Goal: Information Seeking & Learning: Learn about a topic

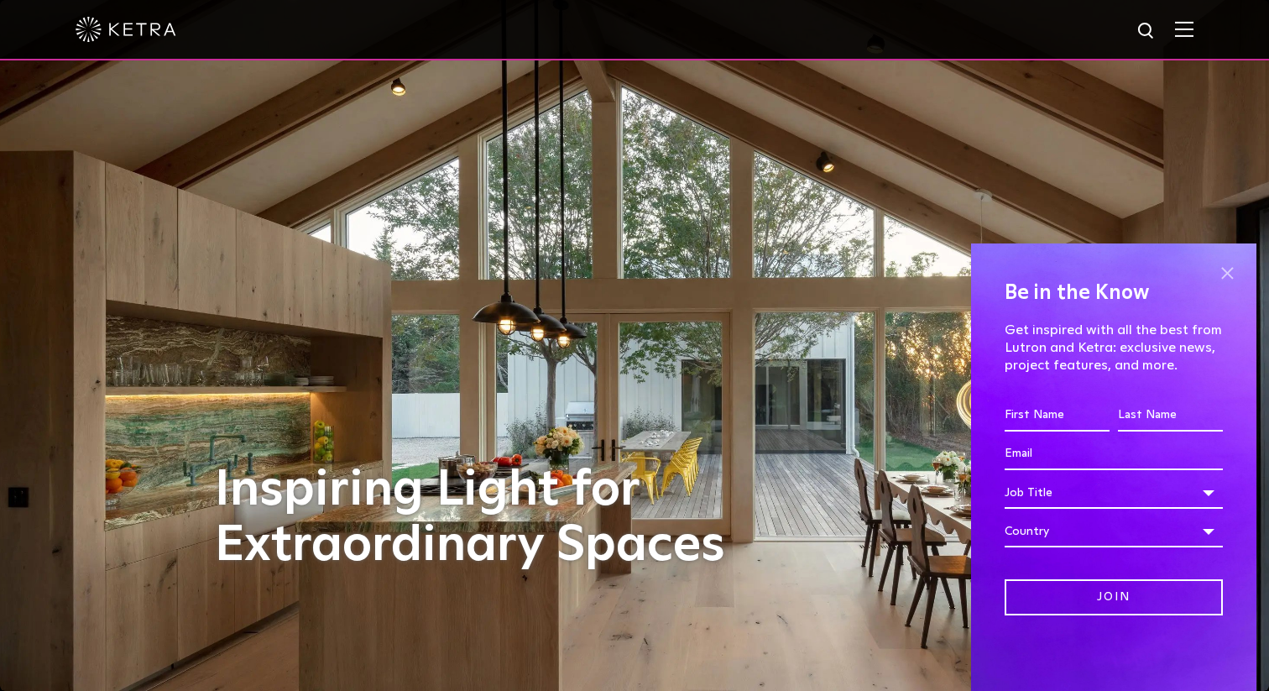
click at [1229, 270] on span at bounding box center [1227, 272] width 25 height 25
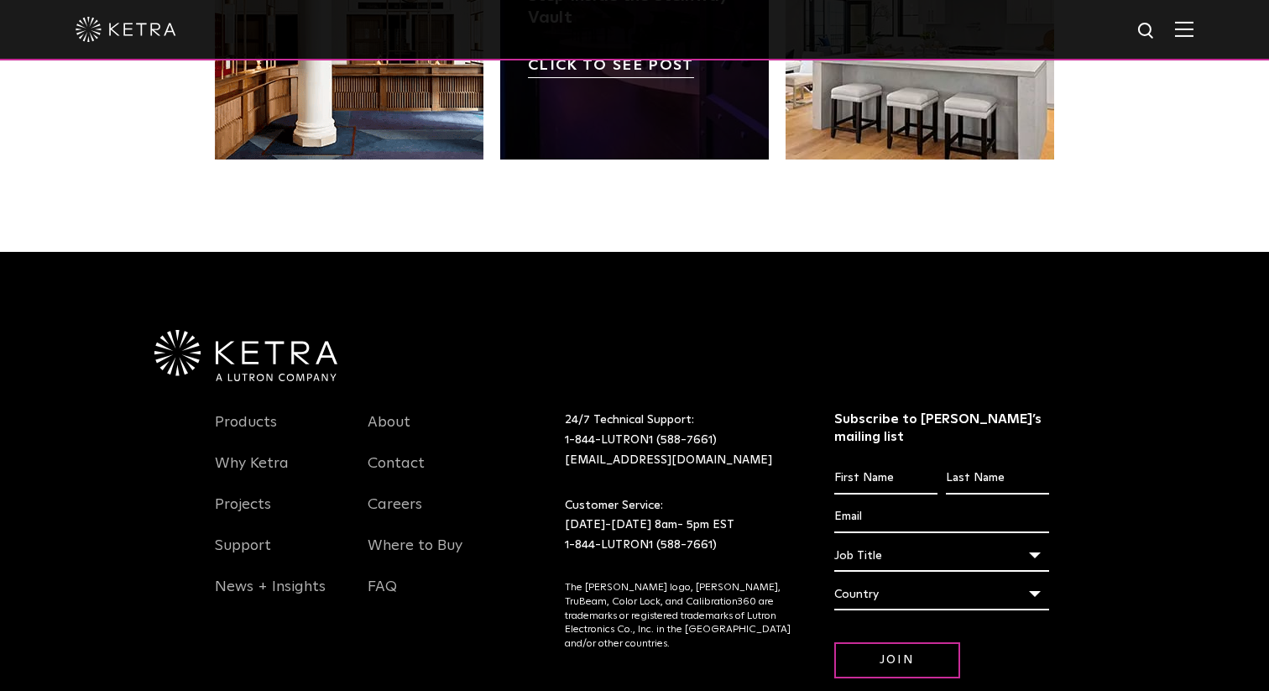
scroll to position [3527, 0]
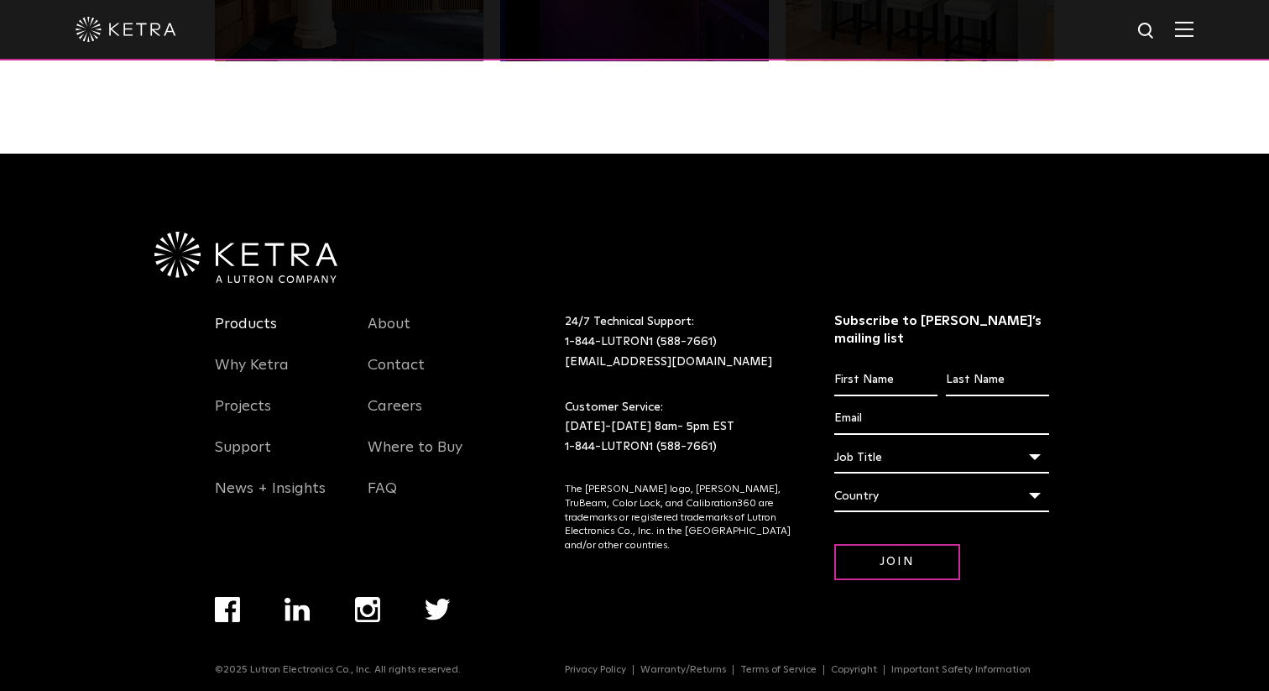
click at [226, 325] on link "Products" at bounding box center [246, 334] width 62 height 39
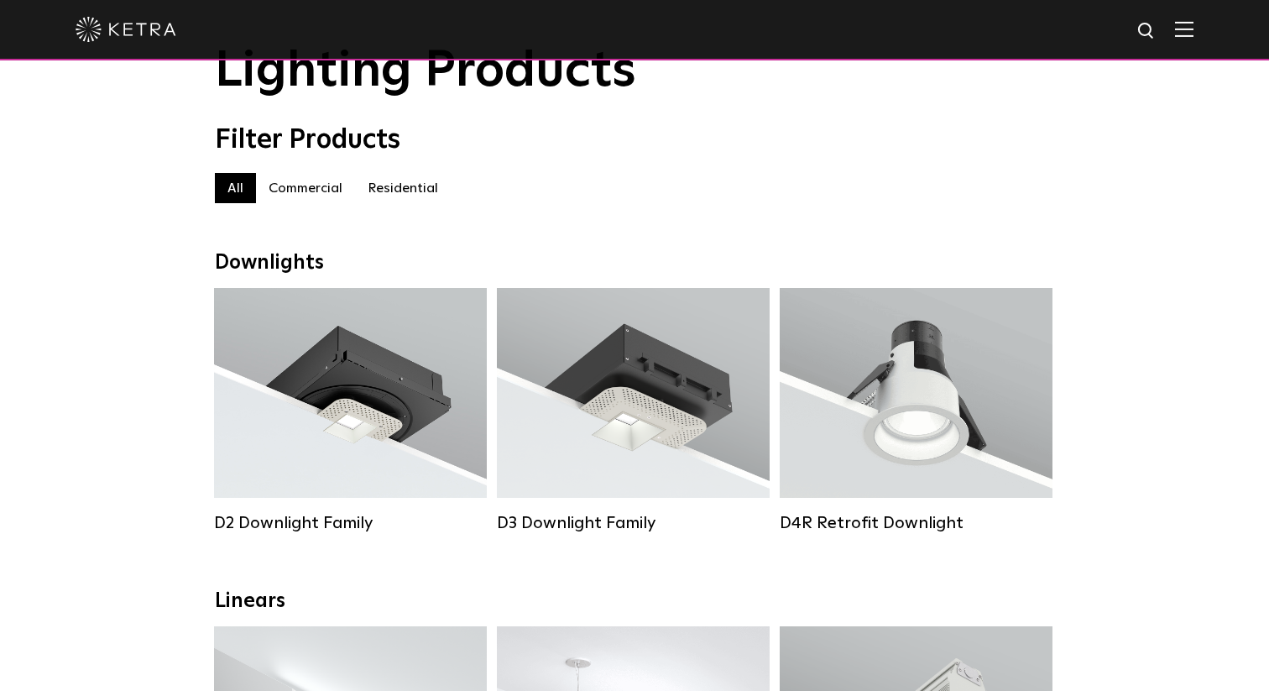
scroll to position [89, 0]
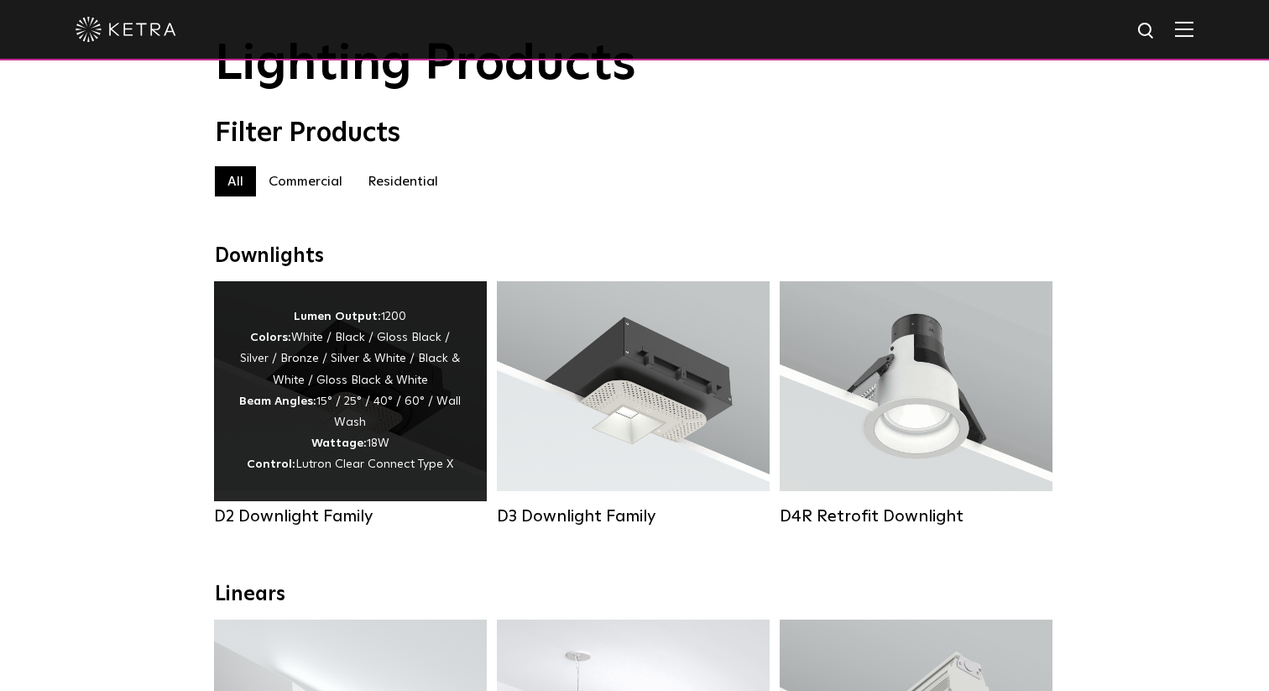
click at [336, 431] on div "Lumen Output: 1200 Colors: White / Black / Gloss Black / Silver / Bronze / Silv…" at bounding box center [350, 391] width 222 height 170
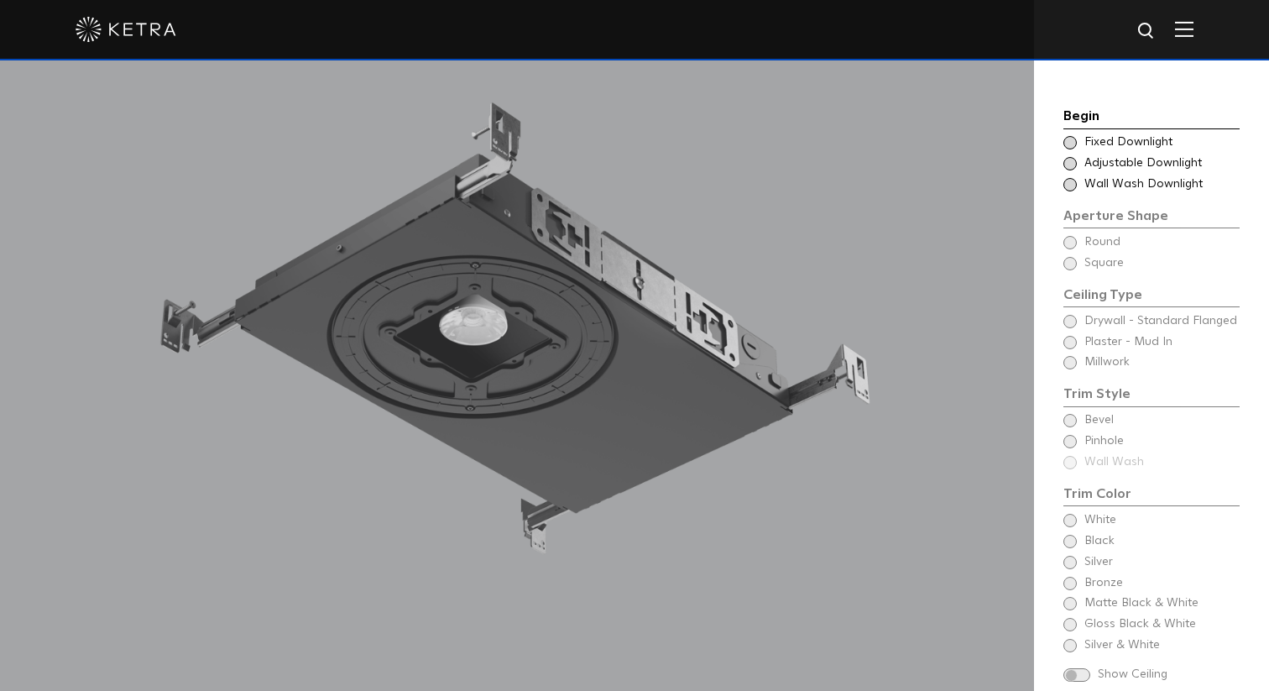
scroll to position [1486, 0]
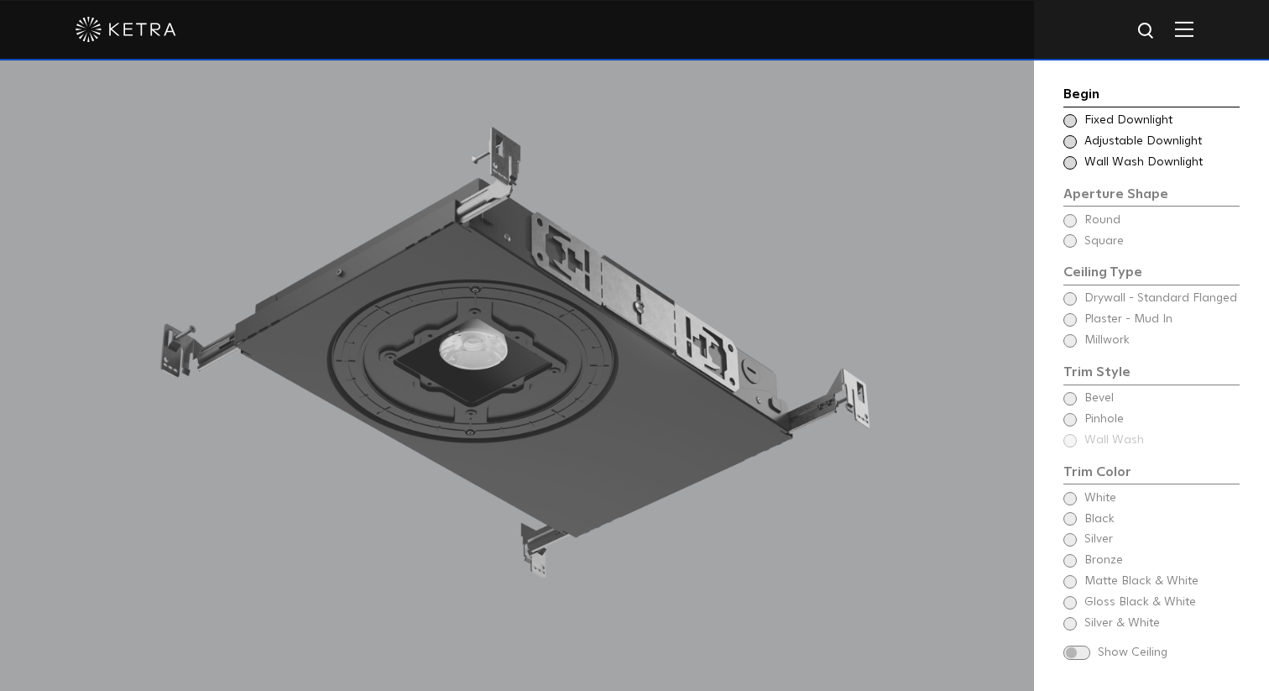
click at [1074, 140] on span at bounding box center [1070, 141] width 13 height 13
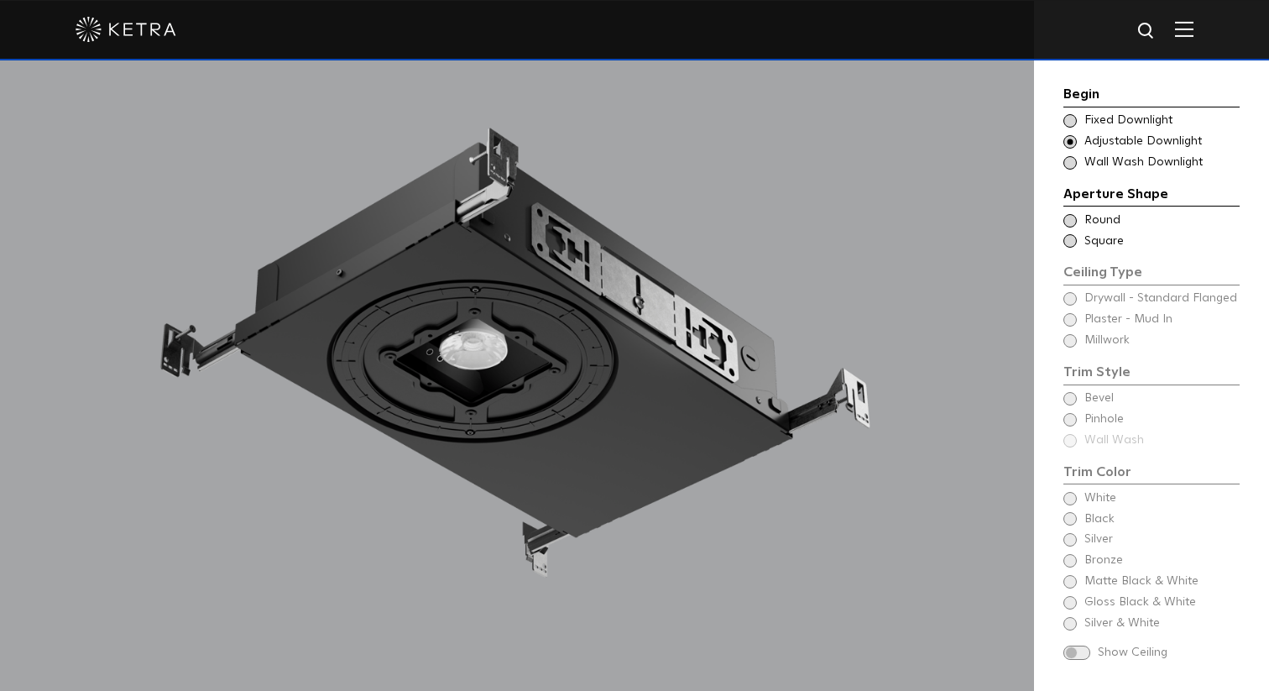
click at [1070, 117] on span at bounding box center [1070, 120] width 13 height 13
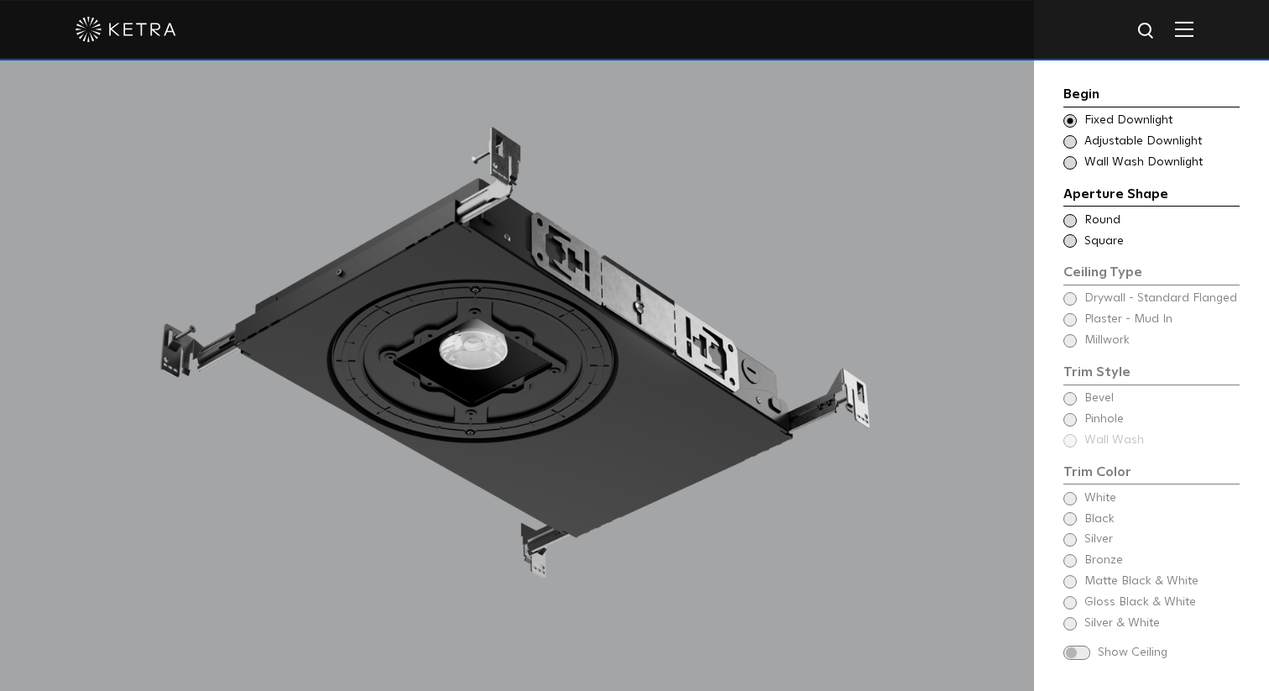
click at [1071, 142] on span at bounding box center [1070, 141] width 13 height 13
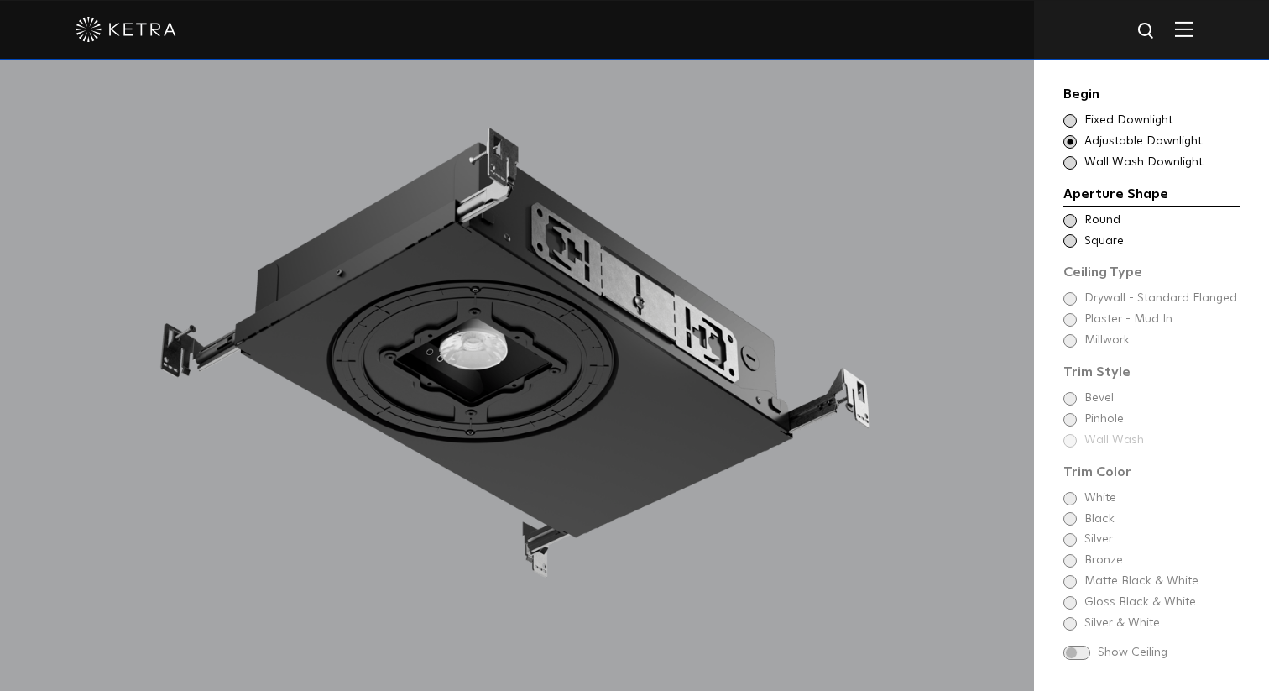
click at [1071, 164] on span at bounding box center [1070, 162] width 13 height 13
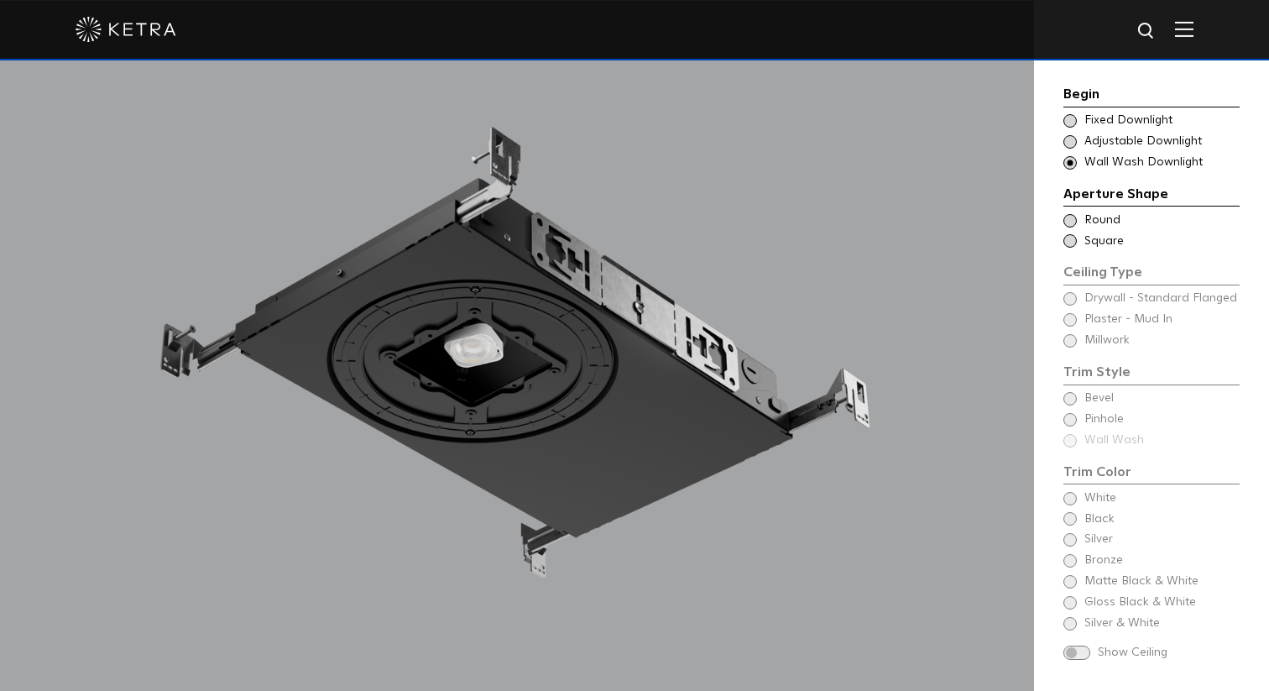
click at [1070, 139] on span at bounding box center [1070, 141] width 13 height 13
